Goal: Task Accomplishment & Management: Manage account settings

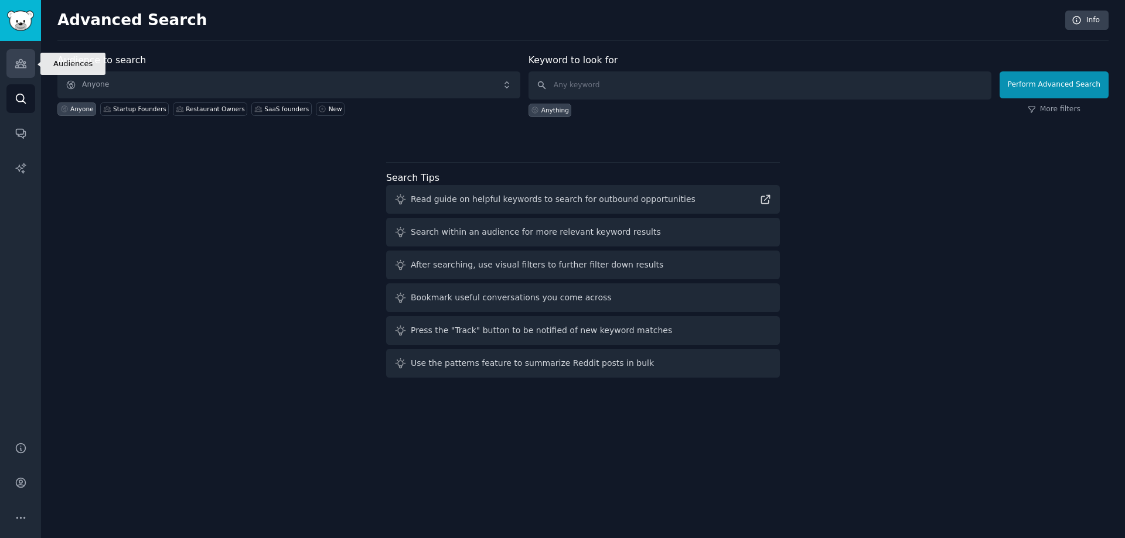
click at [25, 62] on icon "Sidebar" at bounding box center [20, 64] width 11 height 8
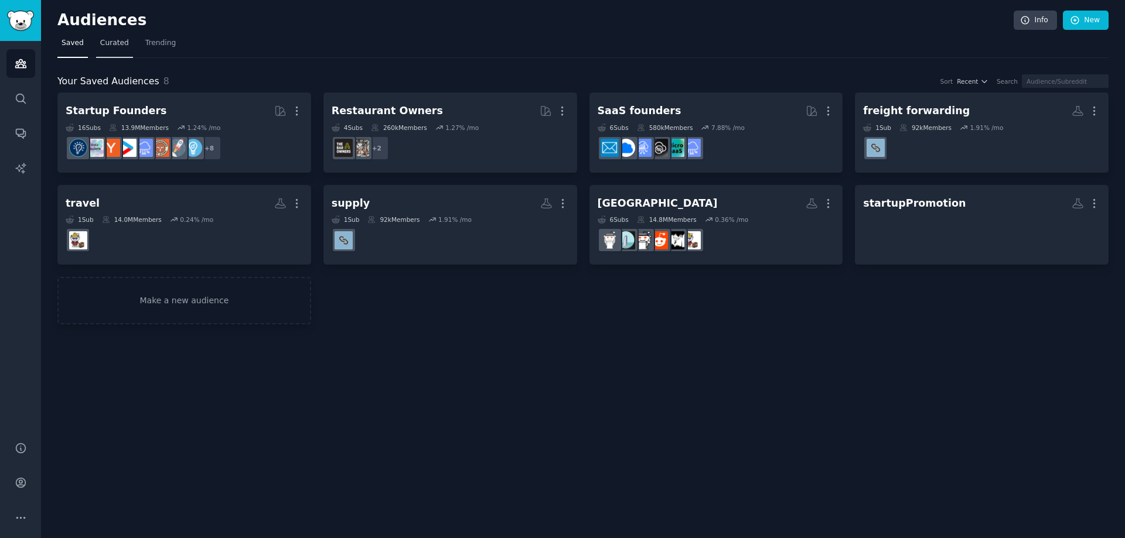
click at [112, 42] on span "Curated" at bounding box center [114, 43] width 29 height 11
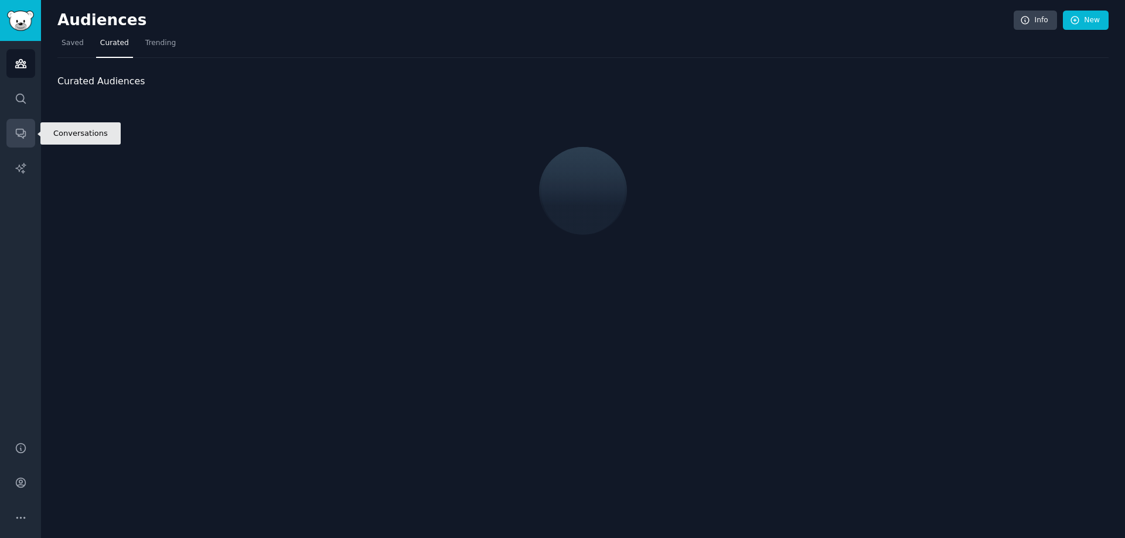
click at [27, 135] on link "Conversations" at bounding box center [20, 133] width 29 height 29
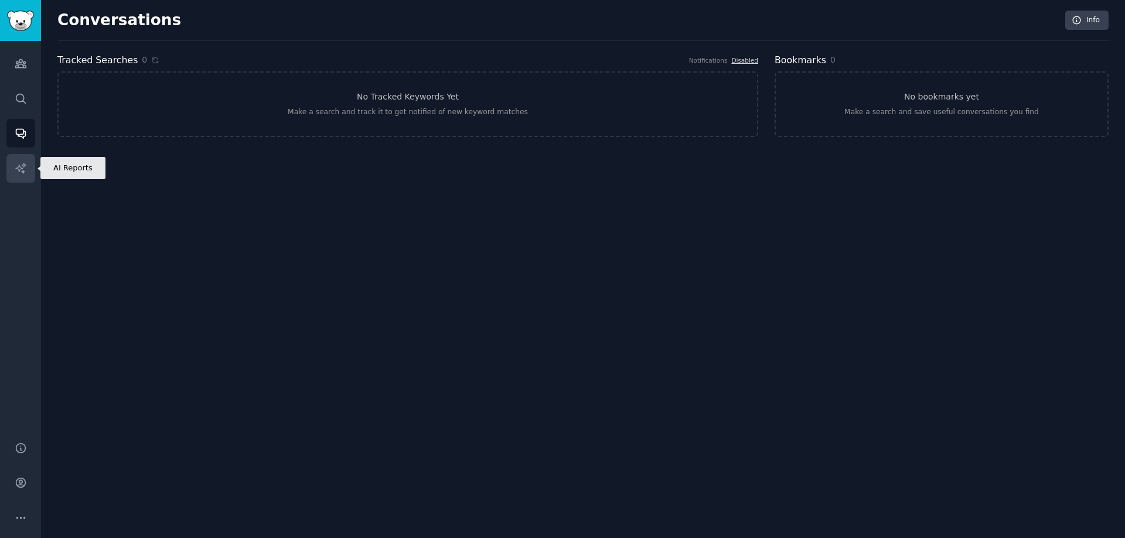
click at [19, 171] on icon "Sidebar" at bounding box center [20, 168] width 10 height 10
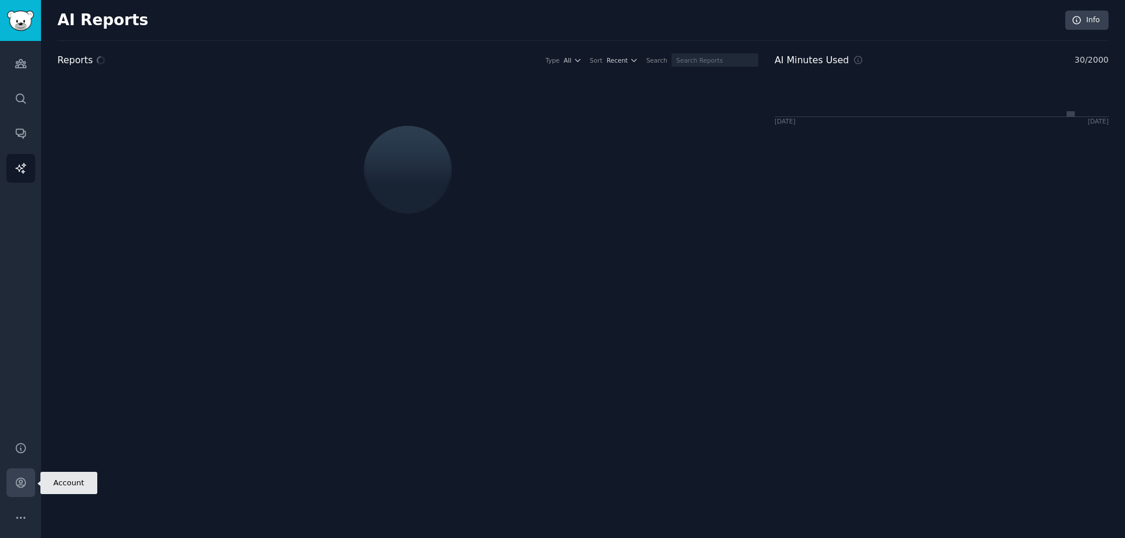
click at [27, 485] on link "Account" at bounding box center [20, 483] width 29 height 29
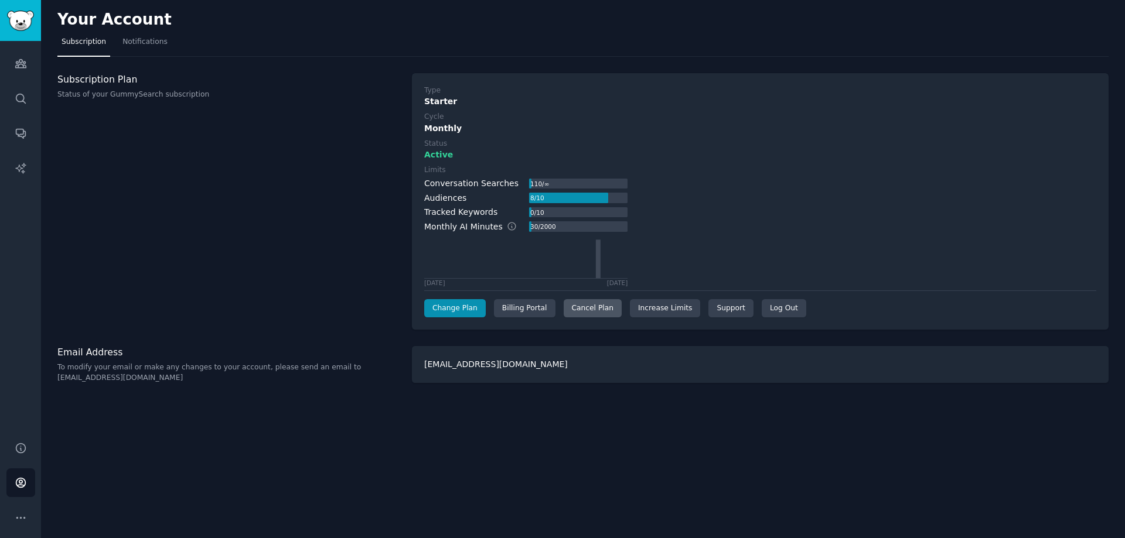
click at [577, 315] on div "Cancel Plan" at bounding box center [593, 308] width 58 height 19
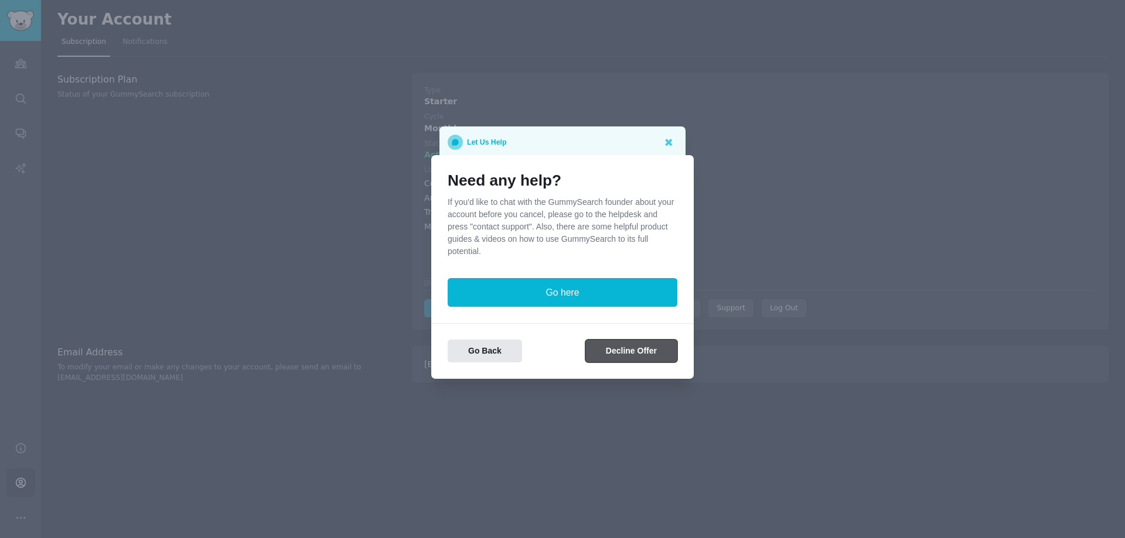
click at [623, 349] on button "Decline Offer" at bounding box center [631, 351] width 92 height 23
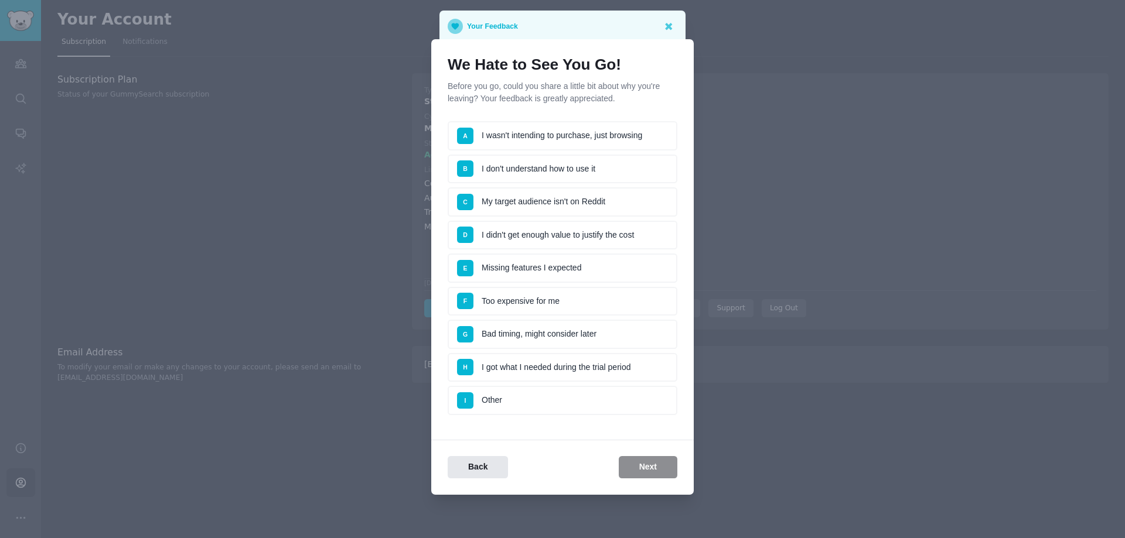
click at [607, 132] on li "A I wasn't intending to purchase, just browsing" at bounding box center [563, 135] width 230 height 29
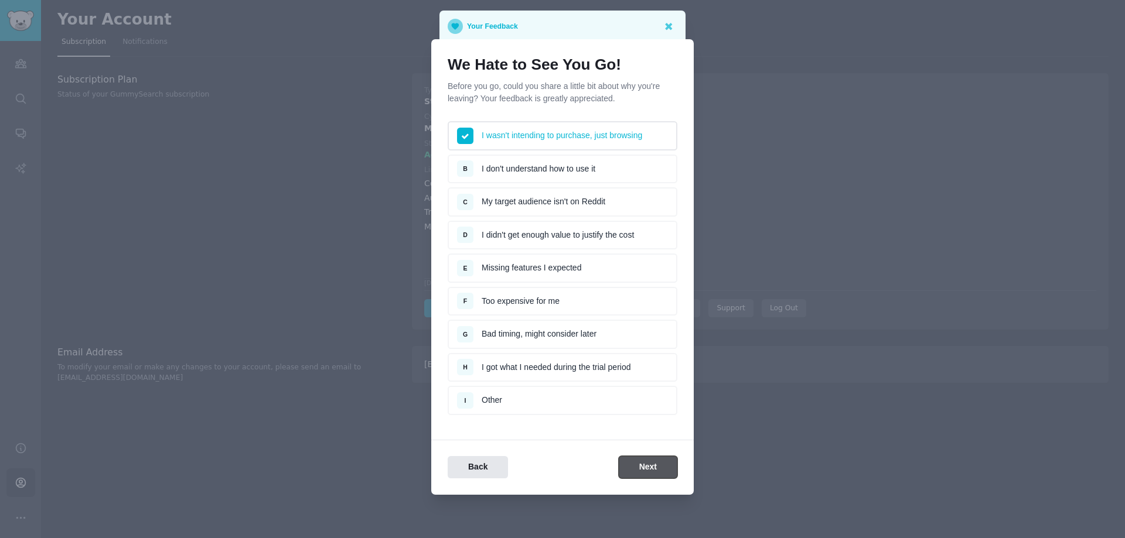
click at [662, 468] on button "Next" at bounding box center [648, 467] width 59 height 23
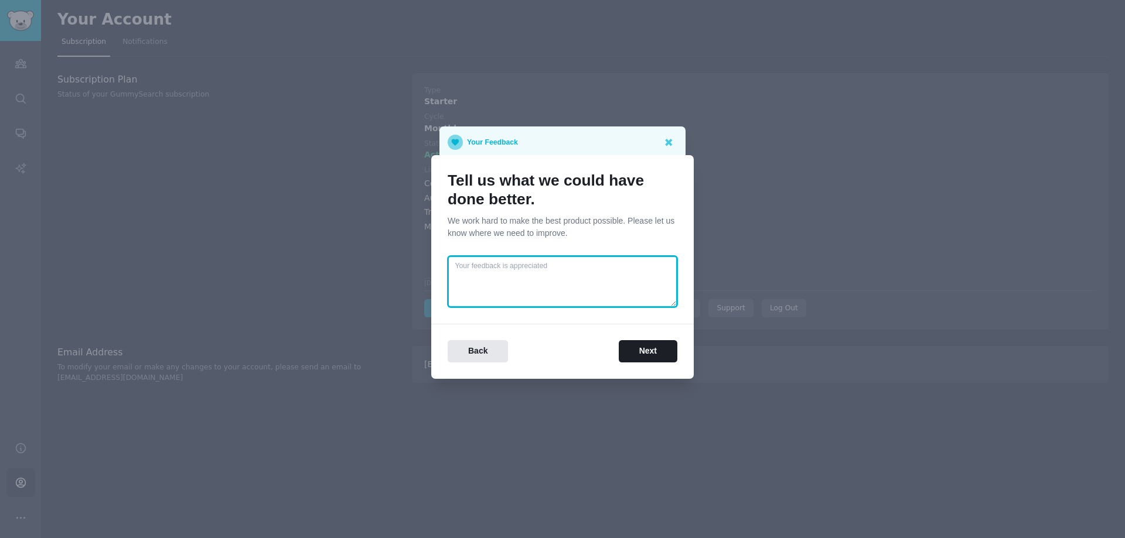
drag, startPoint x: 499, startPoint y: 273, endPoint x: 525, endPoint y: 292, distance: 32.2
click at [500, 274] on textarea at bounding box center [563, 282] width 230 height 52
click at [654, 367] on div "Tell us what we could have done better. We work hard to make the best product p…" at bounding box center [562, 267] width 263 height 224
click at [654, 354] on button "Next" at bounding box center [648, 351] width 59 height 23
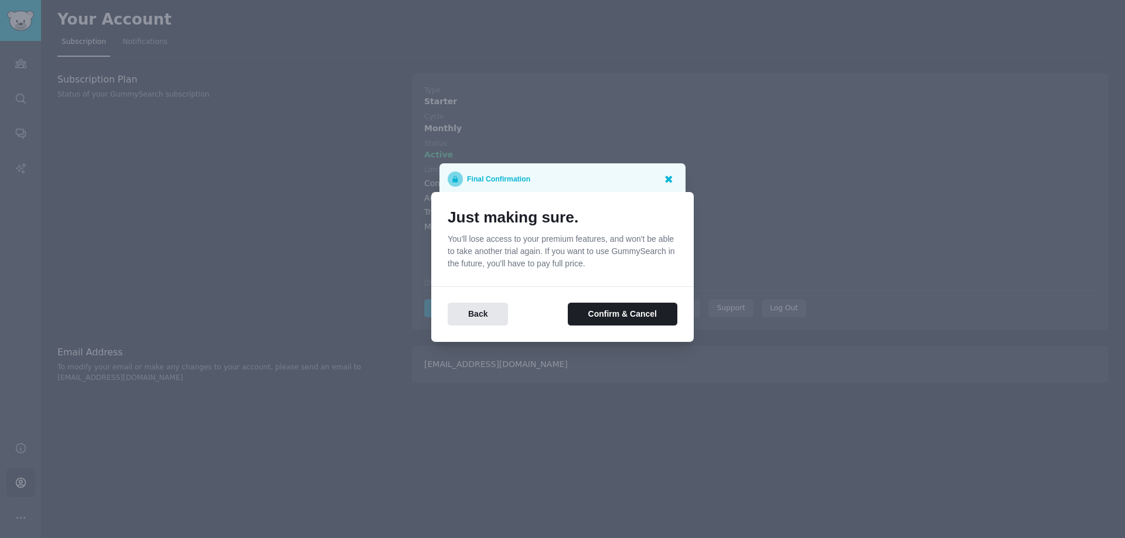
click at [666, 179] on icon at bounding box center [668, 179] width 12 height 12
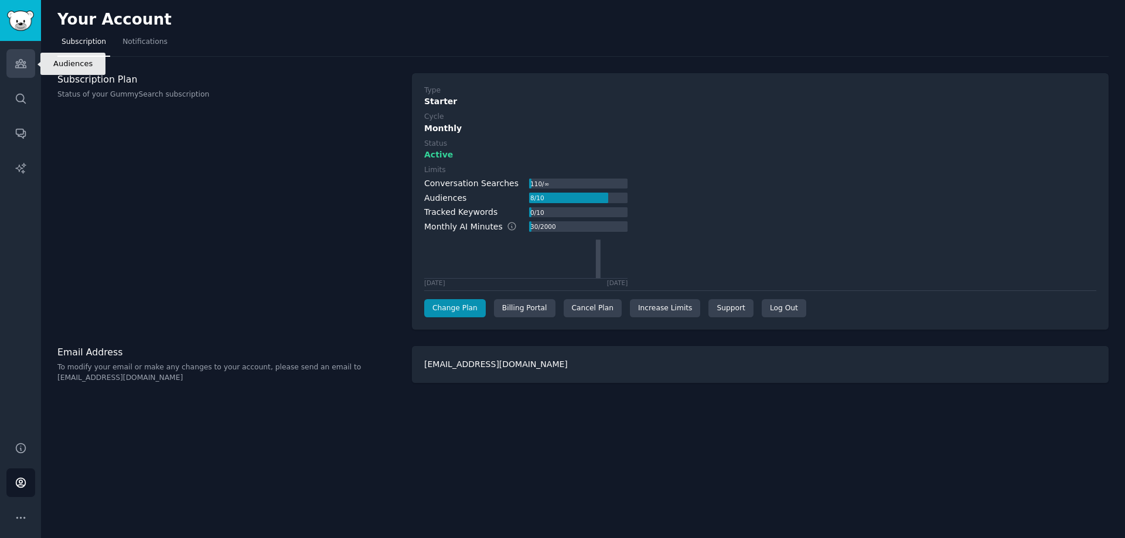
click at [15, 59] on icon "Sidebar" at bounding box center [21, 63] width 12 height 12
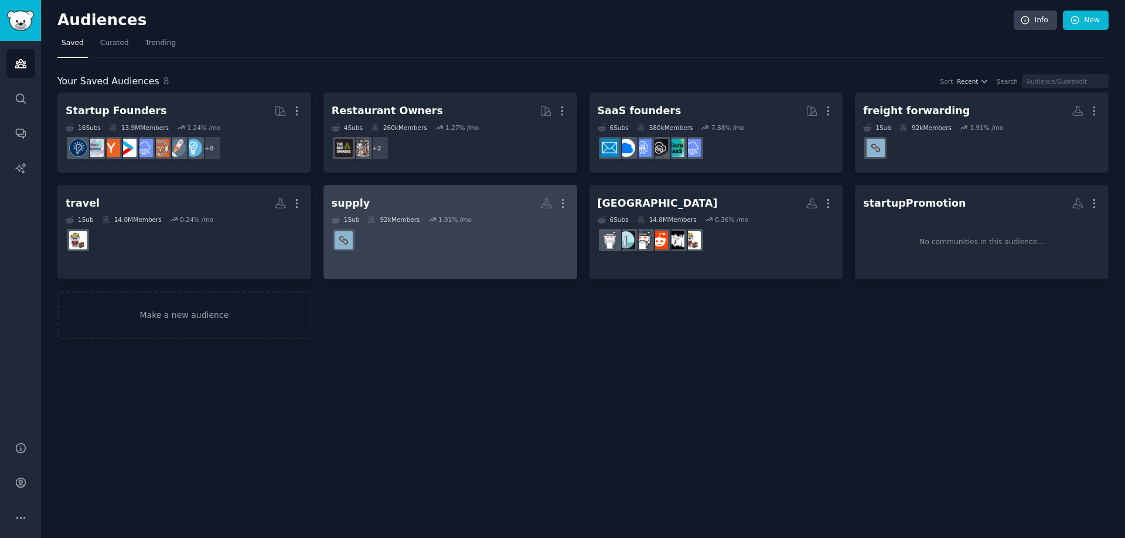
click at [421, 255] on dd "r/supplychain" at bounding box center [450, 240] width 237 height 33
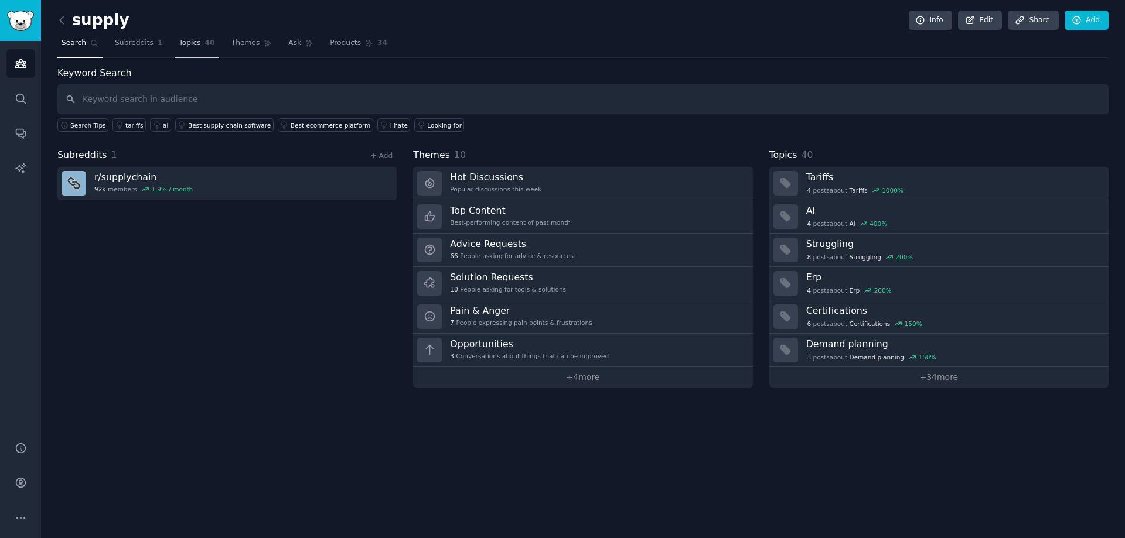
click at [179, 48] on span "Topics" at bounding box center [190, 43] width 22 height 11
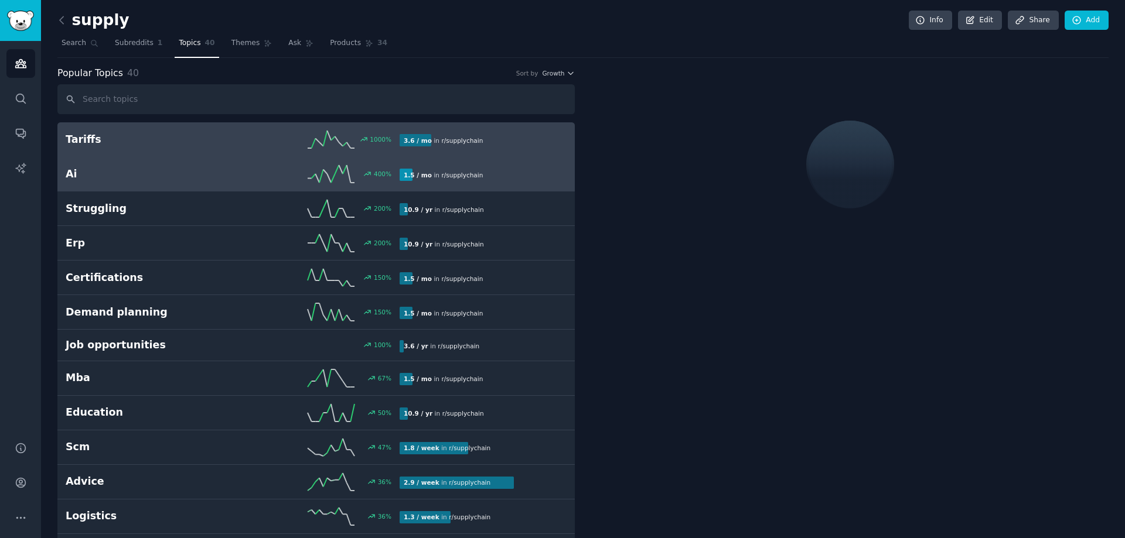
click at [243, 168] on div "400 %" at bounding box center [316, 174] width 167 height 18
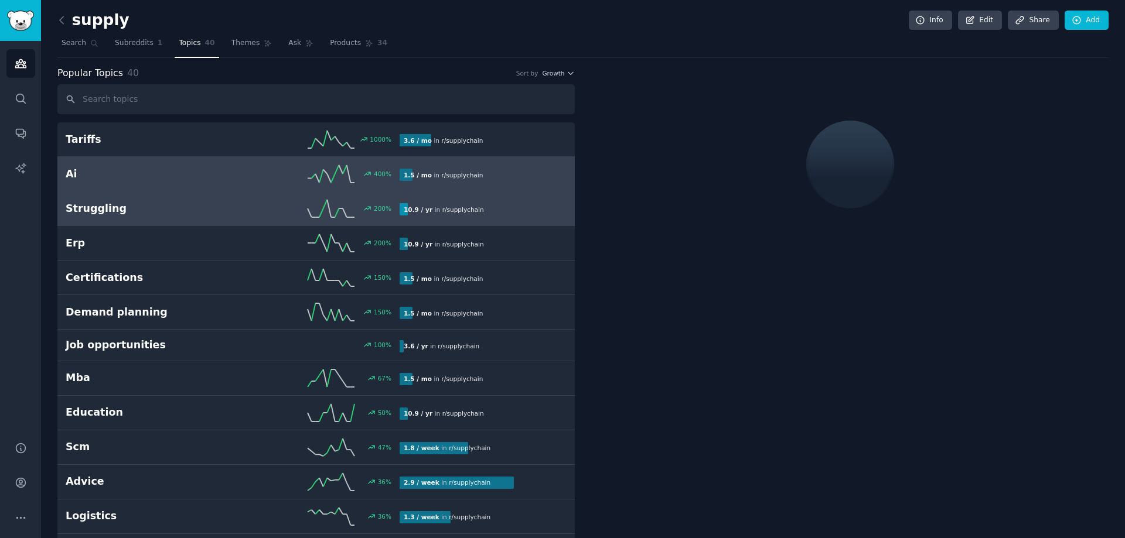
click at [244, 220] on link "Struggling 200 % 10.9 / yr in r/ supplychain" at bounding box center [315, 209] width 517 height 35
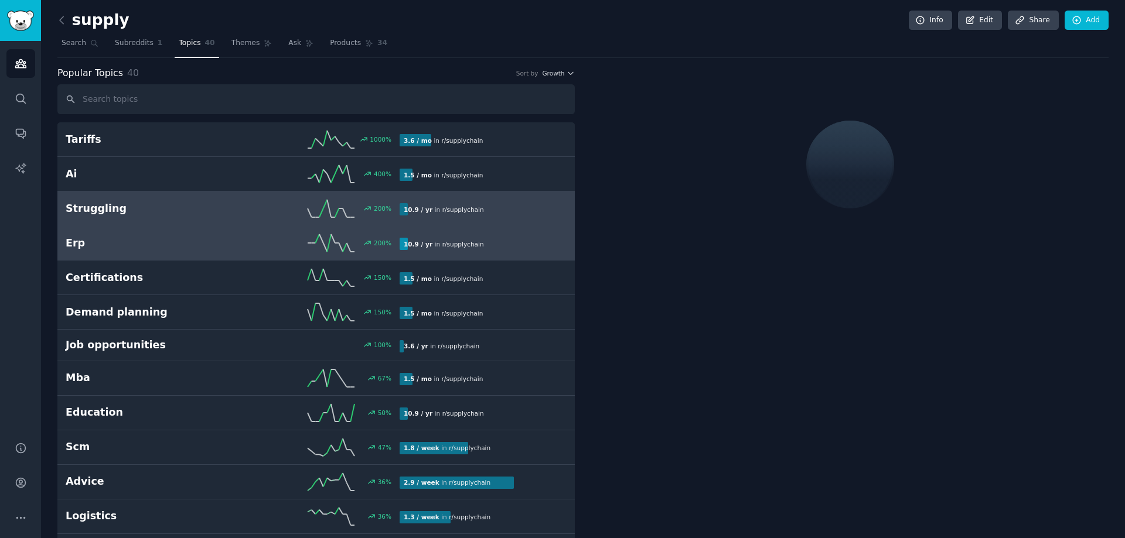
click at [209, 240] on h2 "Erp" at bounding box center [149, 243] width 167 height 15
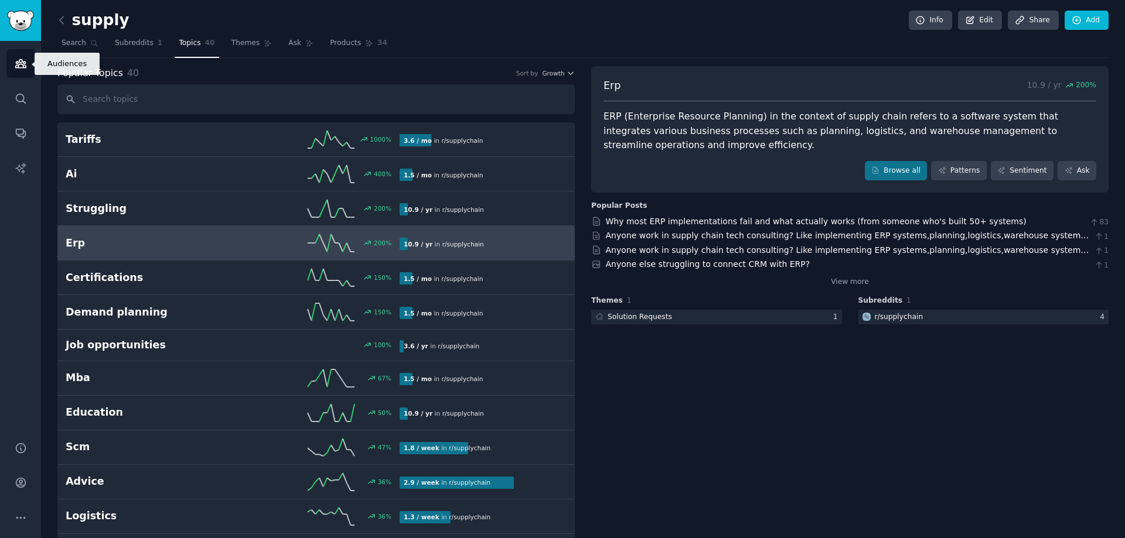
click at [34, 68] on link "Audiences" at bounding box center [20, 63] width 29 height 29
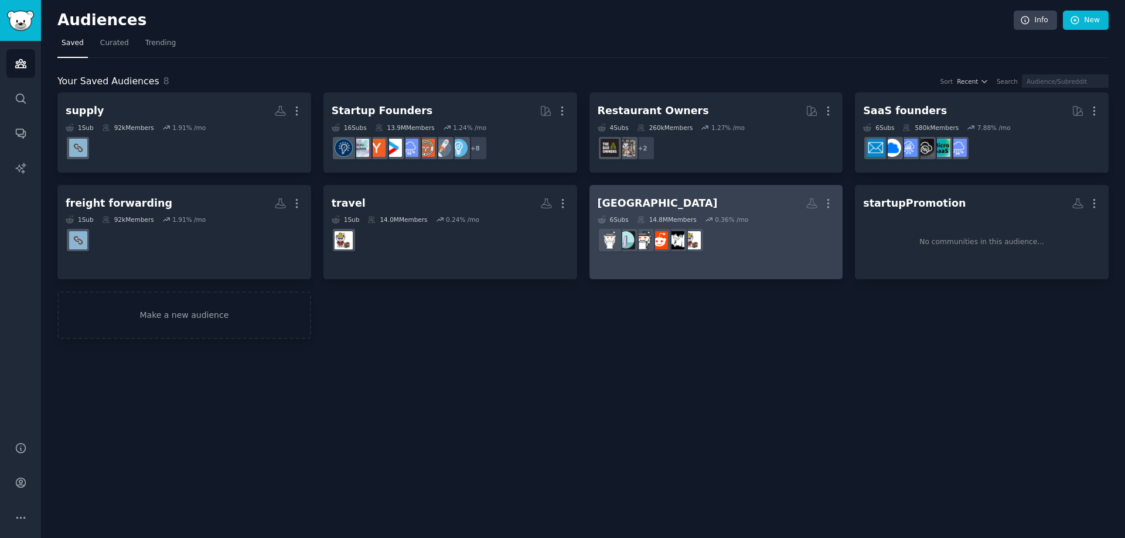
click at [719, 206] on h2 "dubai Custom Audience More" at bounding box center [716, 203] width 237 height 21
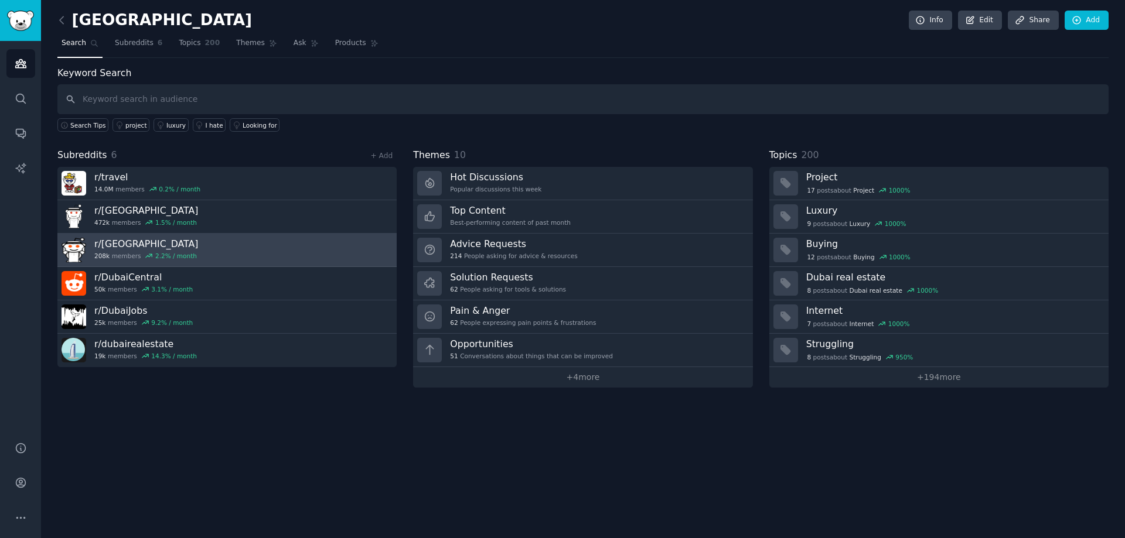
click at [230, 253] on link "r/ UAE 208k members 2.2 % / month" at bounding box center [226, 250] width 339 height 33
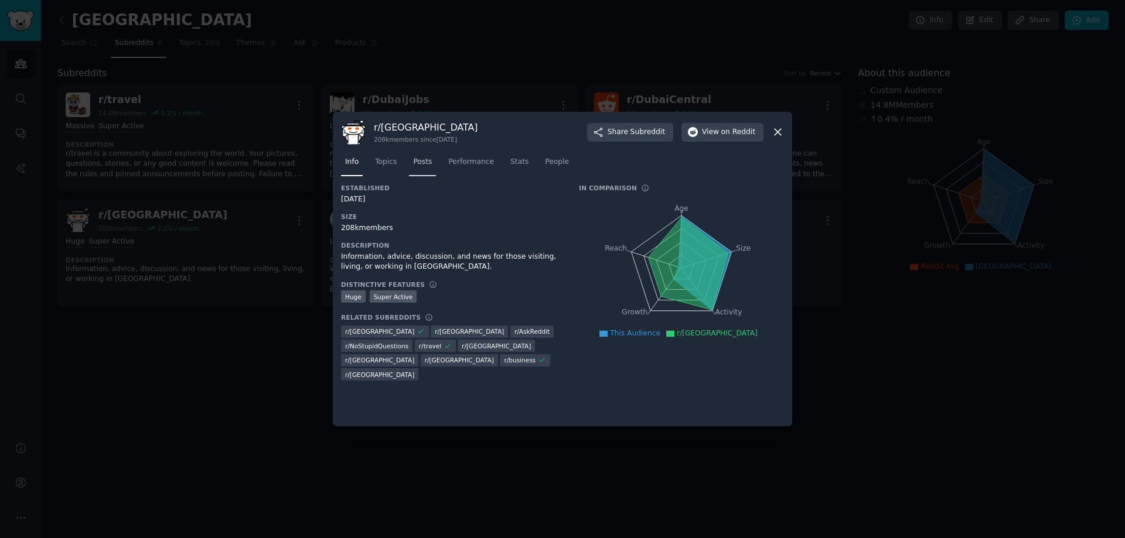
click at [428, 168] on link "Posts" at bounding box center [422, 165] width 27 height 24
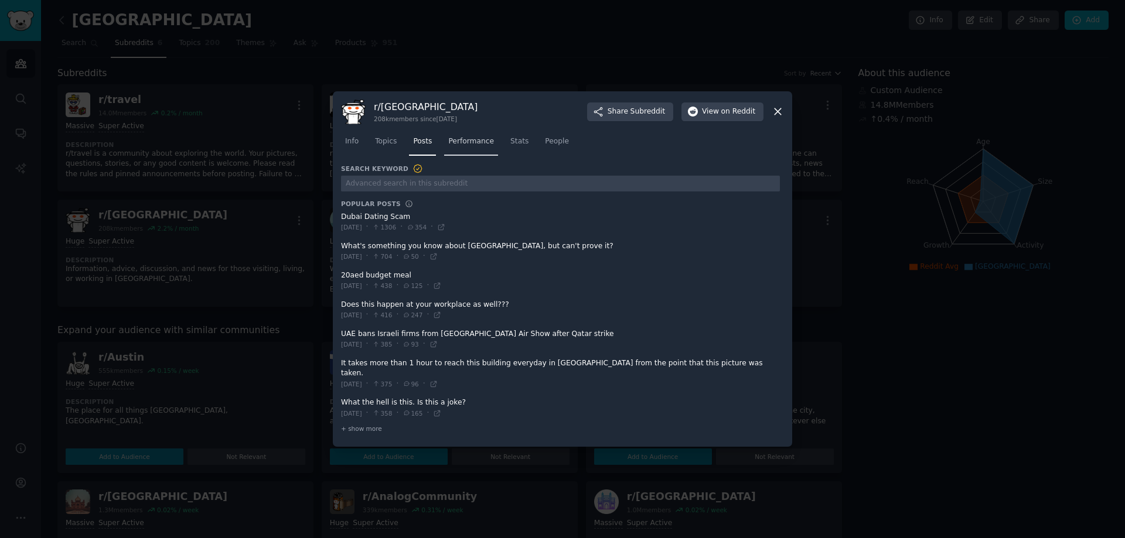
click at [473, 152] on link "Performance" at bounding box center [471, 144] width 54 height 24
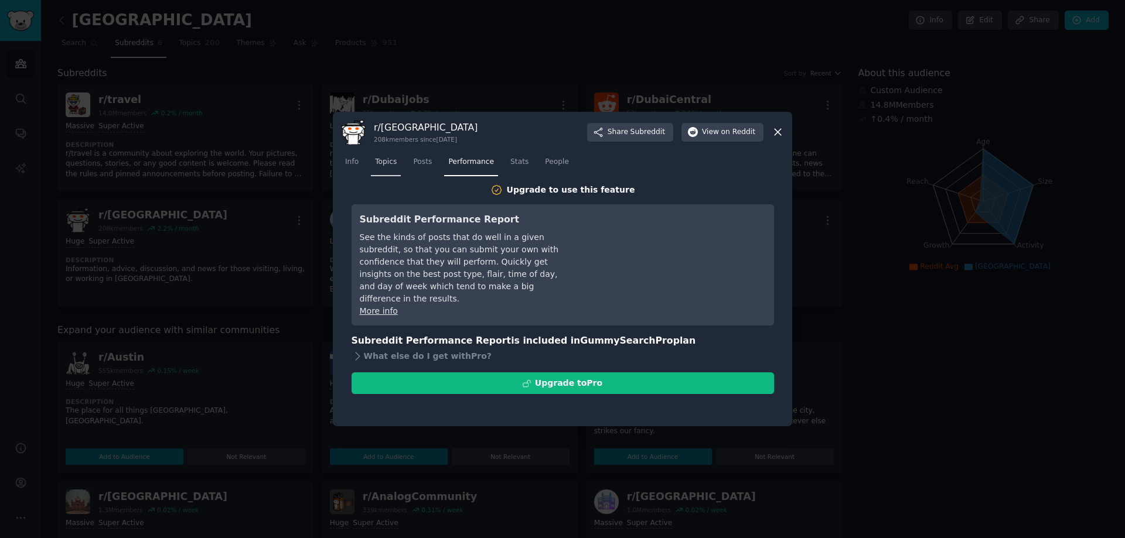
click at [393, 171] on link "Topics" at bounding box center [386, 165] width 30 height 24
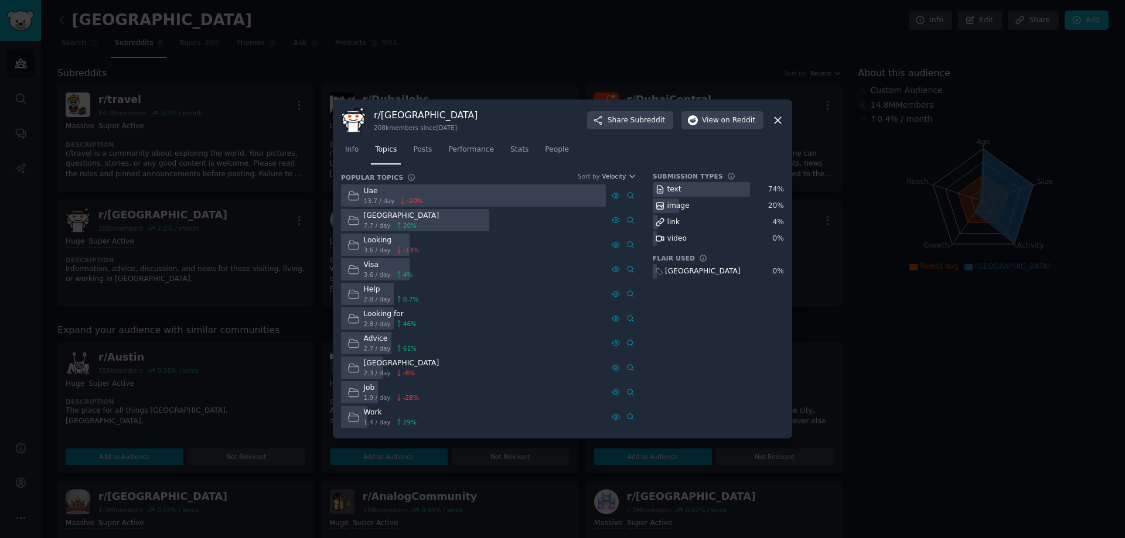
click at [427, 206] on div at bounding box center [473, 196] width 265 height 23
click at [370, 191] on div "Uae" at bounding box center [393, 191] width 59 height 11
click at [778, 119] on icon at bounding box center [778, 120] width 12 height 12
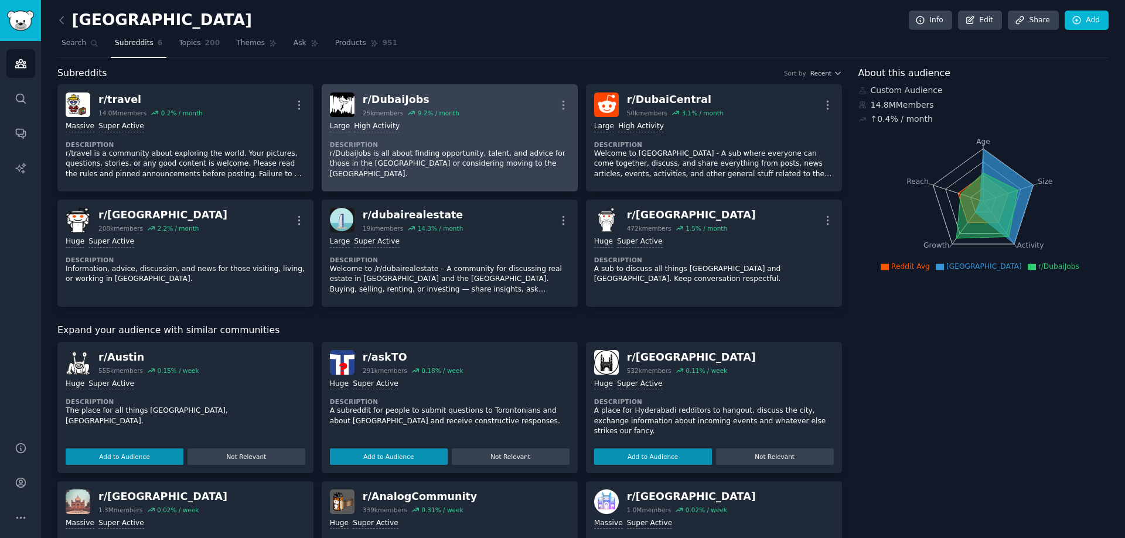
click at [485, 188] on link "r/ DubaiJobs 25k members 9.2 % / month More Large High Activity Description r/D…" at bounding box center [450, 137] width 256 height 107
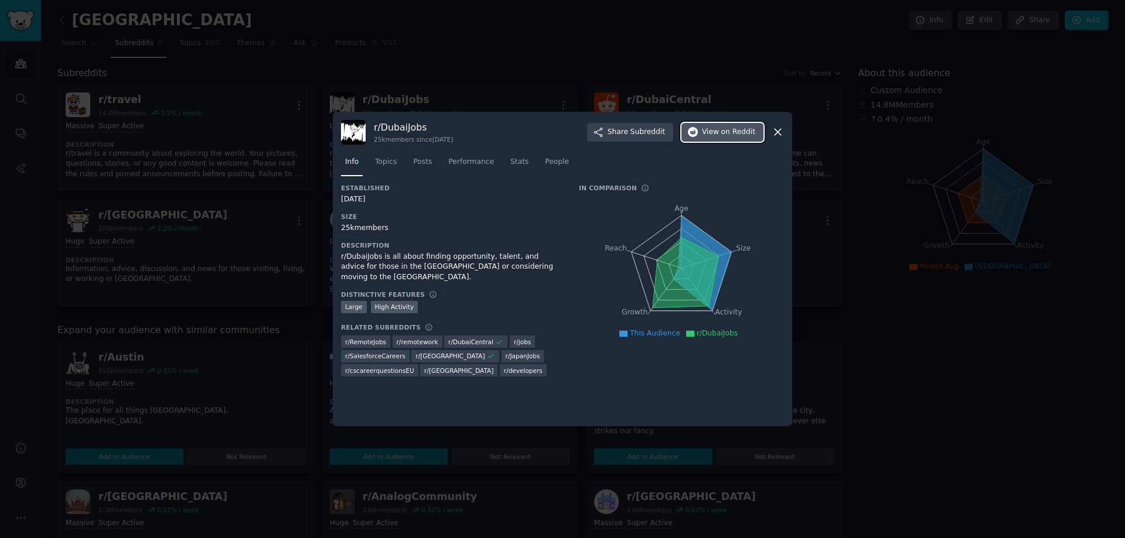
click at [729, 134] on span "on Reddit" at bounding box center [738, 132] width 34 height 11
click at [382, 166] on span "Topics" at bounding box center [386, 162] width 22 height 11
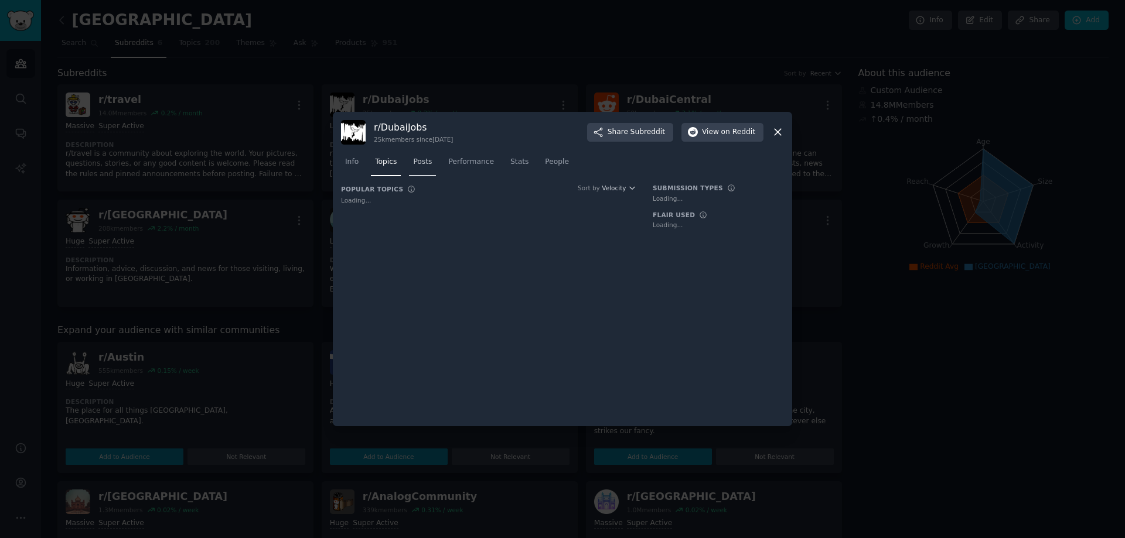
click at [424, 162] on span "Posts" at bounding box center [422, 162] width 19 height 11
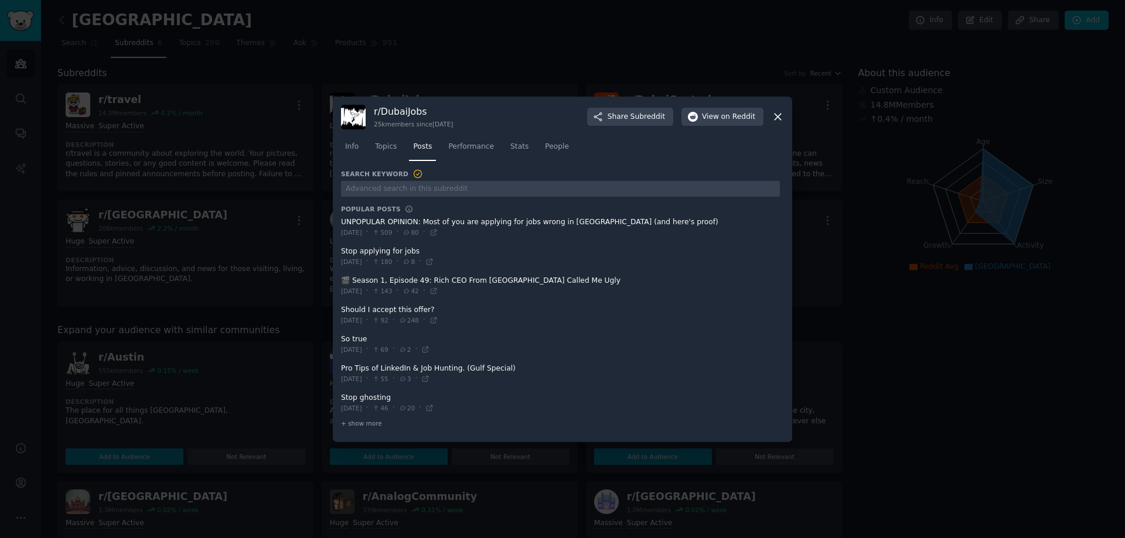
drag, startPoint x: 606, startPoint y: 224, endPoint x: 393, endPoint y: 223, distance: 213.3
click at [436, 222] on span at bounding box center [560, 227] width 439 height 29
click at [393, 223] on span at bounding box center [560, 227] width 439 height 29
click at [390, 221] on span at bounding box center [560, 227] width 439 height 29
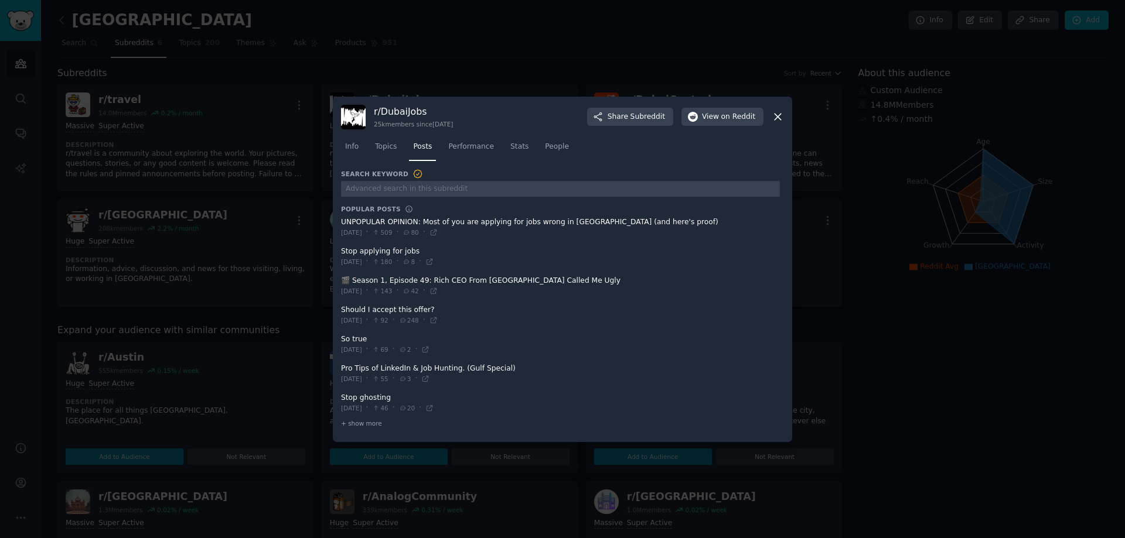
click at [362, 232] on span "[DATE]" at bounding box center [351, 233] width 21 height 8
click at [384, 249] on span at bounding box center [560, 257] width 439 height 29
click at [774, 115] on icon at bounding box center [778, 117] width 12 height 12
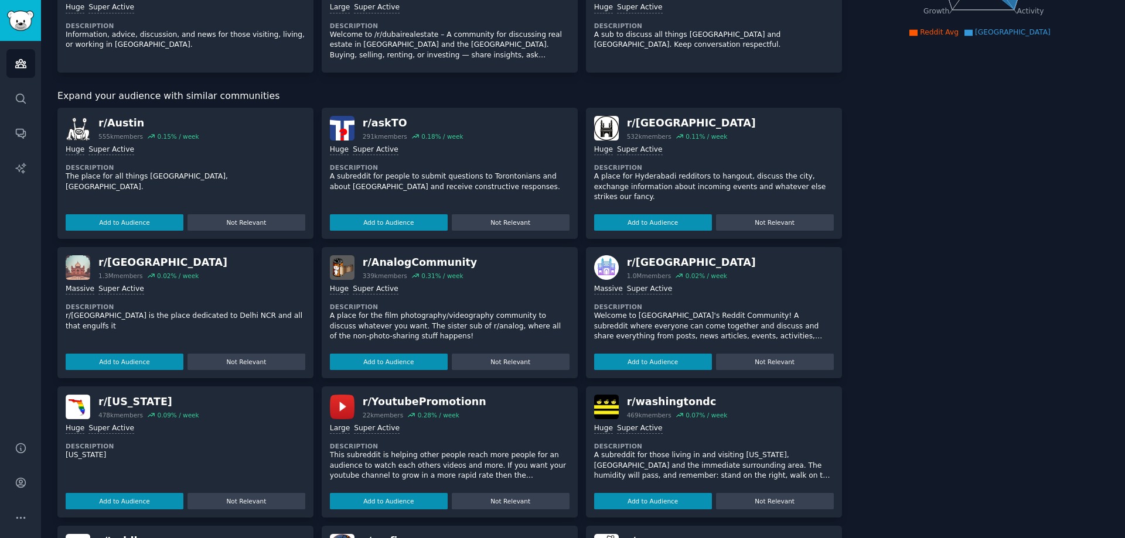
scroll to position [370, 0]
